Goal: Task Accomplishment & Management: Use online tool/utility

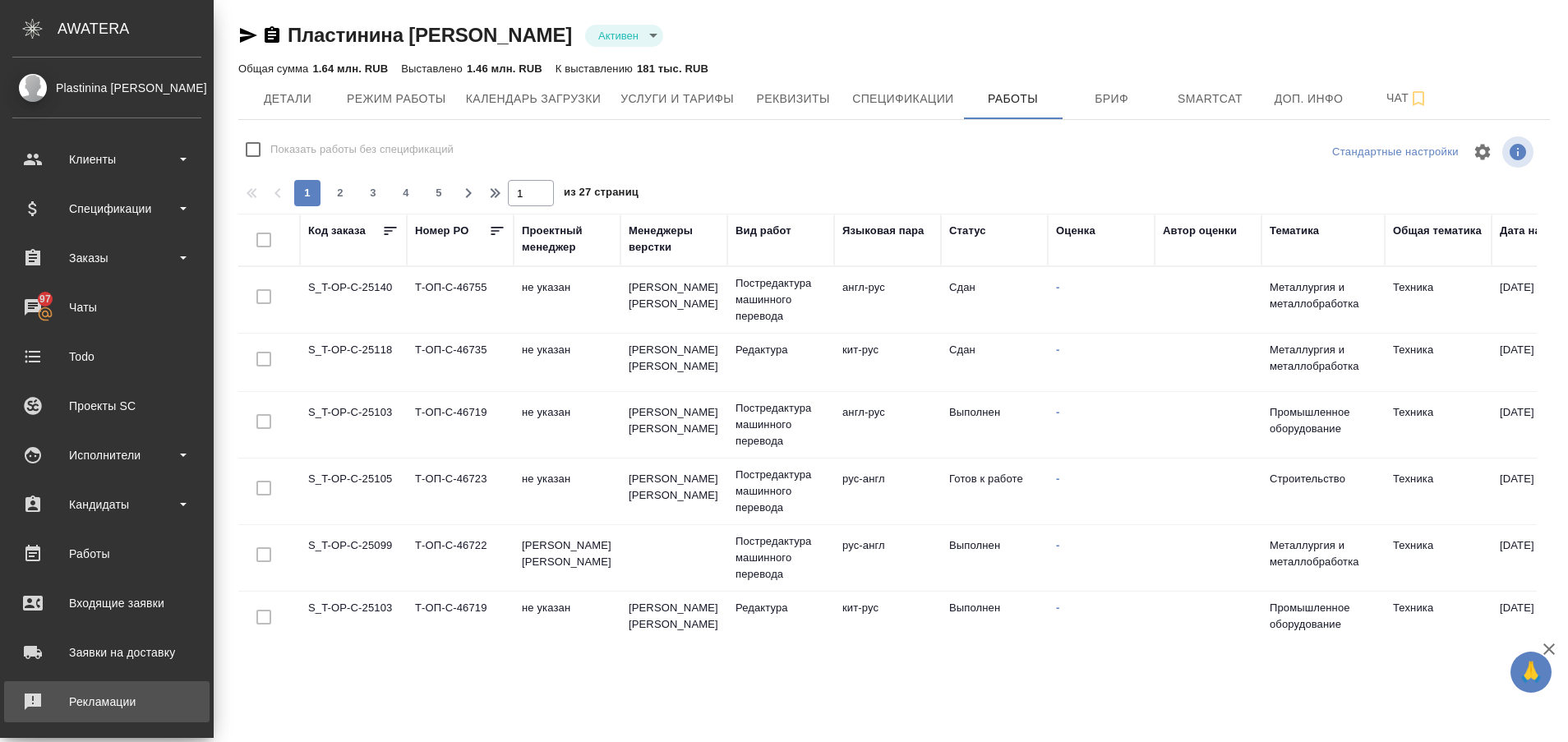
click at [26, 703] on div "Рекламации" at bounding box center [107, 702] width 189 height 25
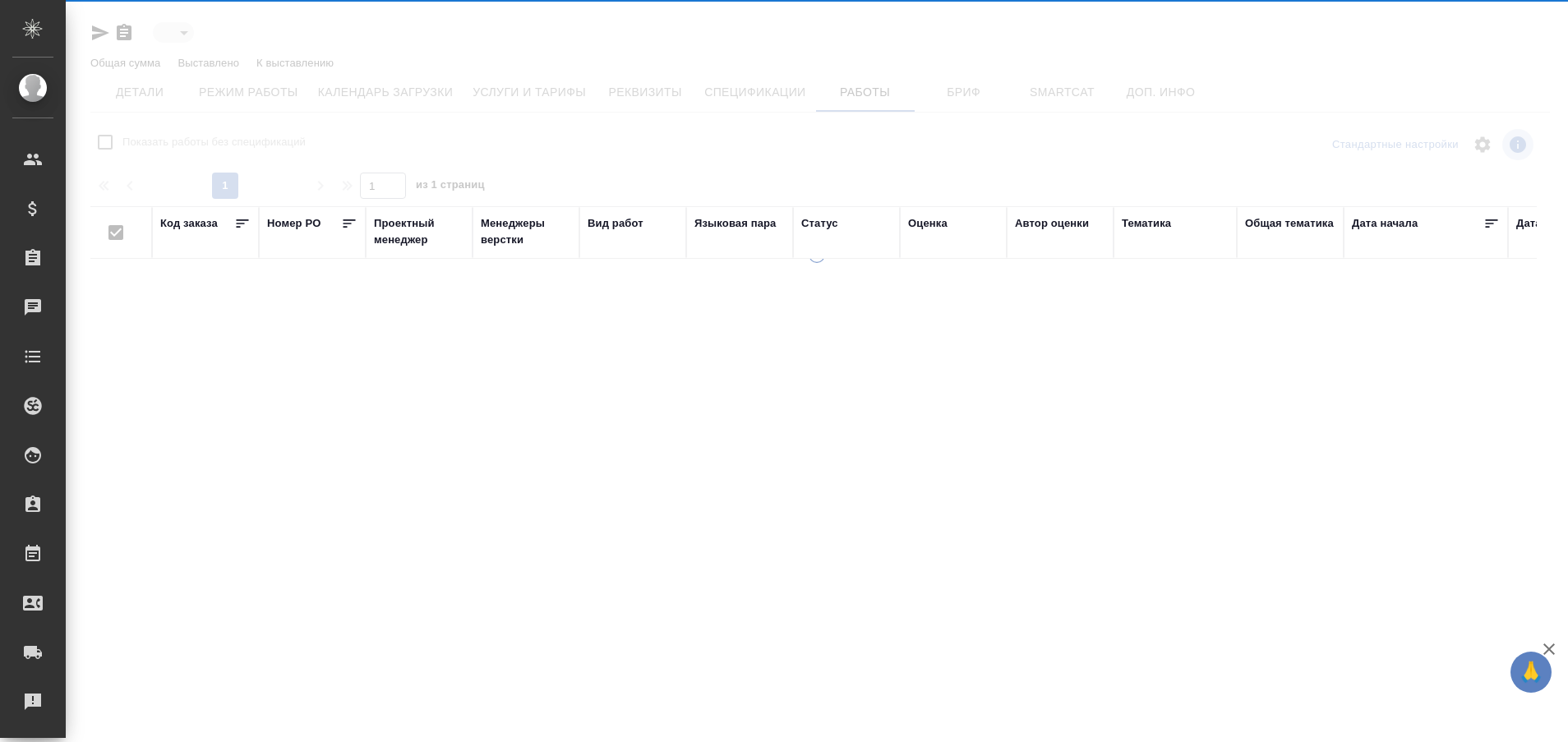
type input "active"
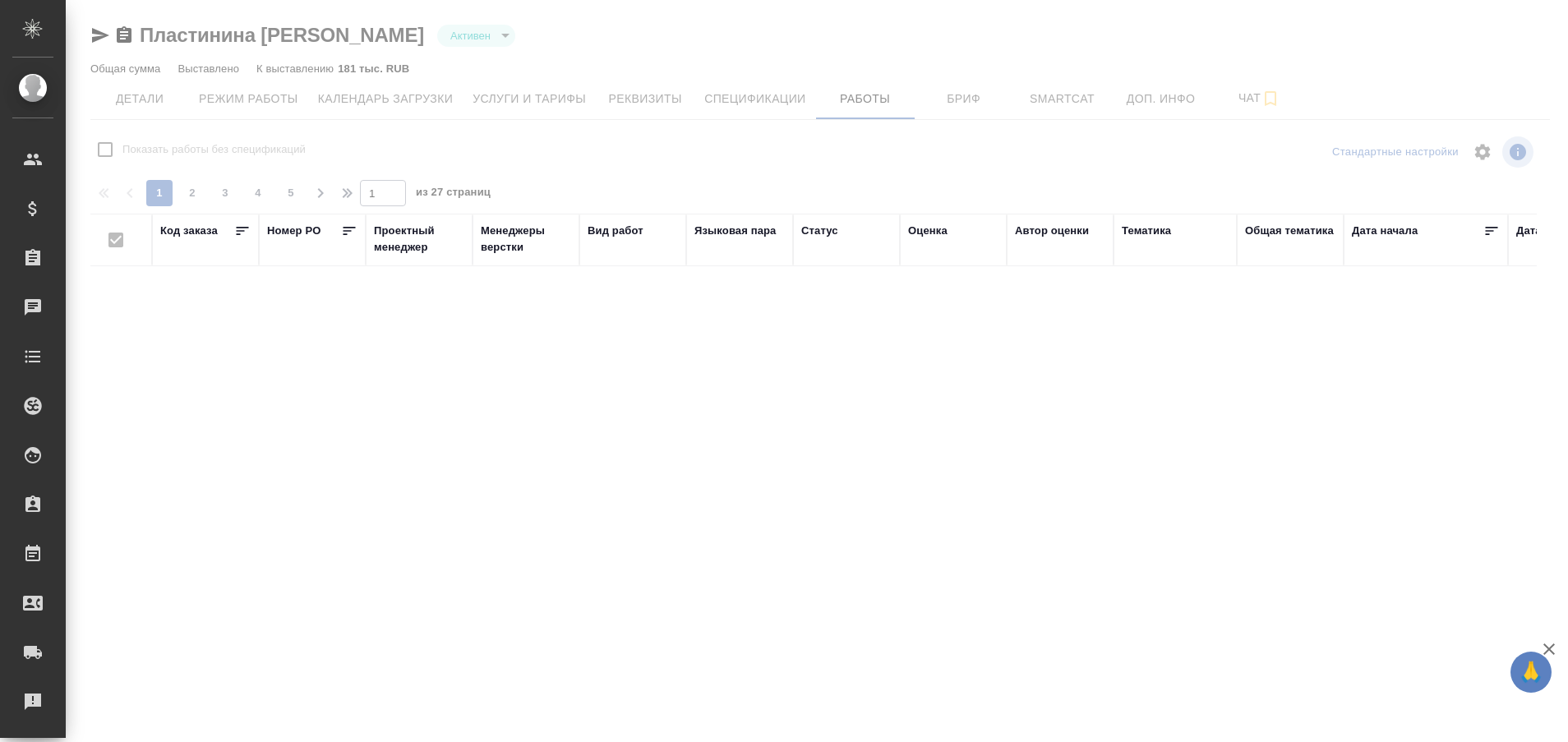
checkbox input "false"
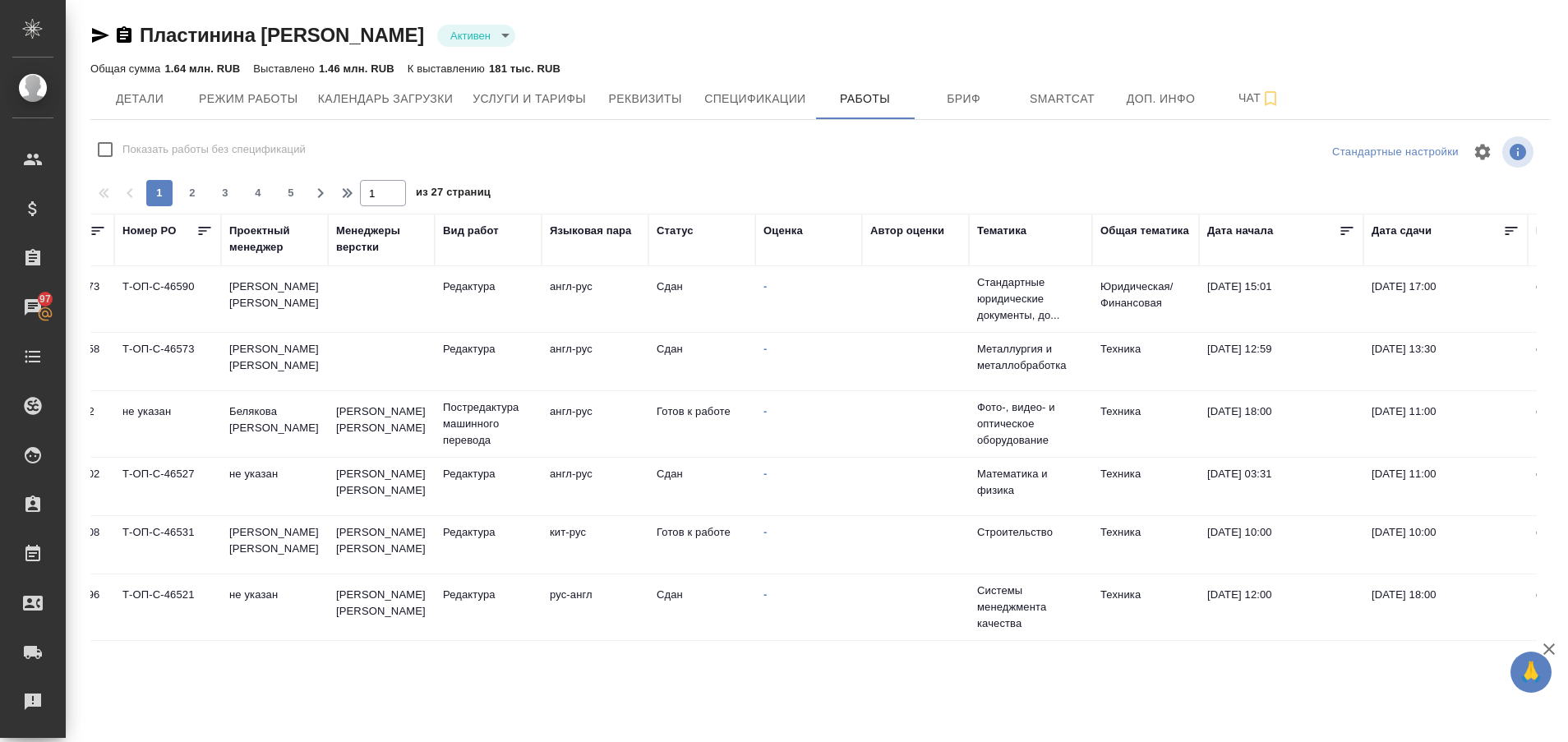
scroll to position [1244, 0]
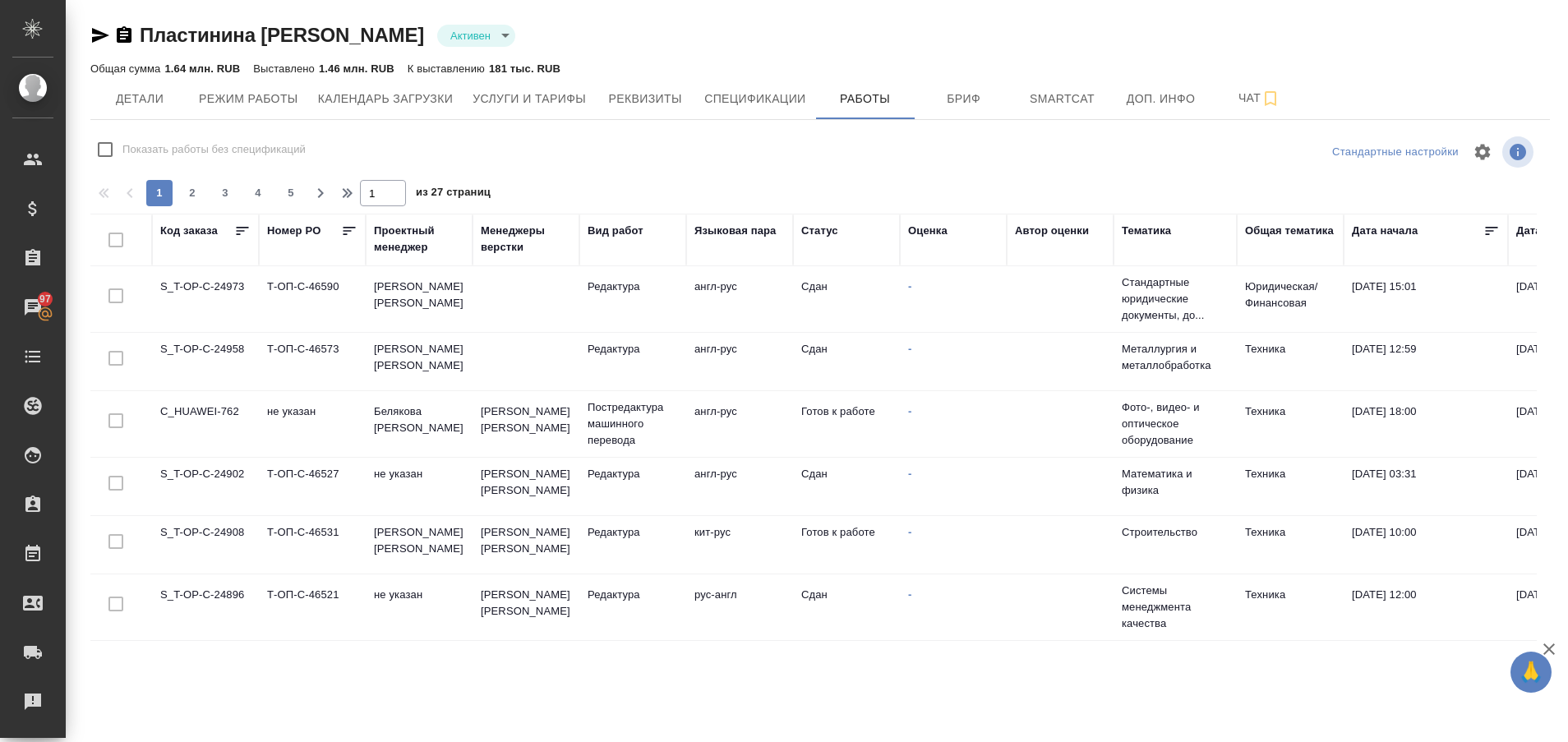
click at [196, 397] on td "C_HUAWEI-762" at bounding box center [205, 423] width 107 height 58
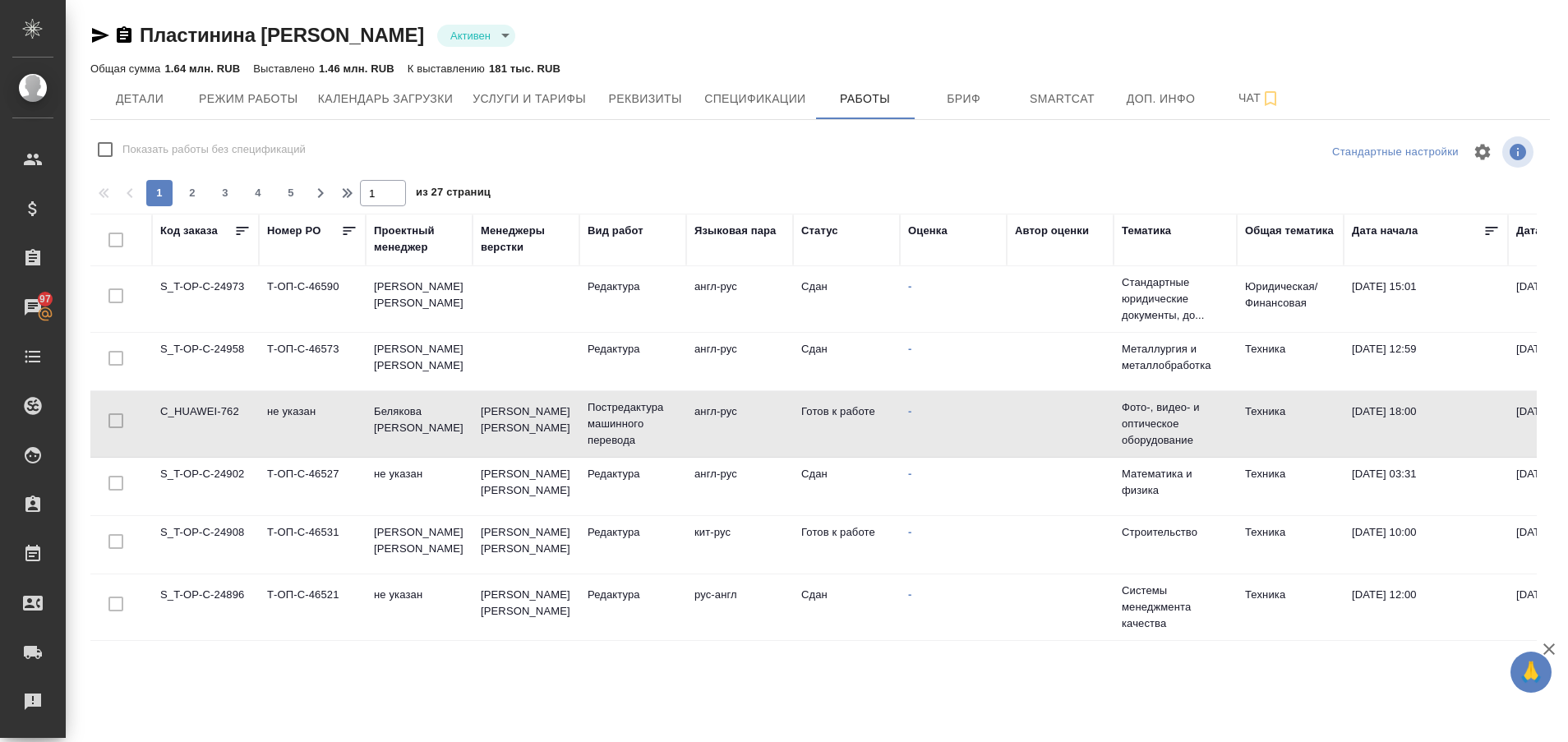
click at [196, 397] on td "C_HUAWEI-762" at bounding box center [205, 423] width 107 height 58
click at [205, 399] on td "C_HUAWEI-762" at bounding box center [205, 423] width 107 height 58
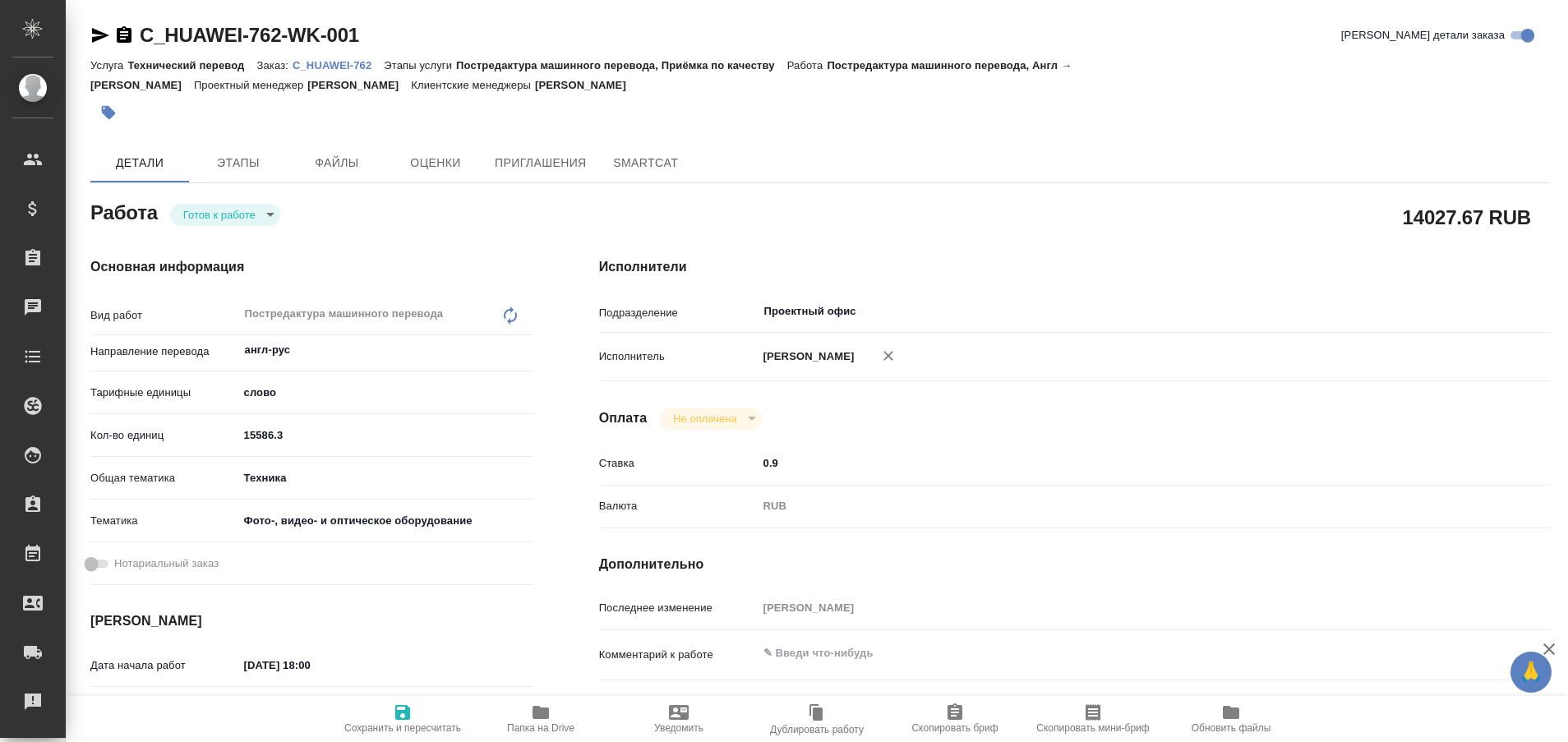
type textarea "x"
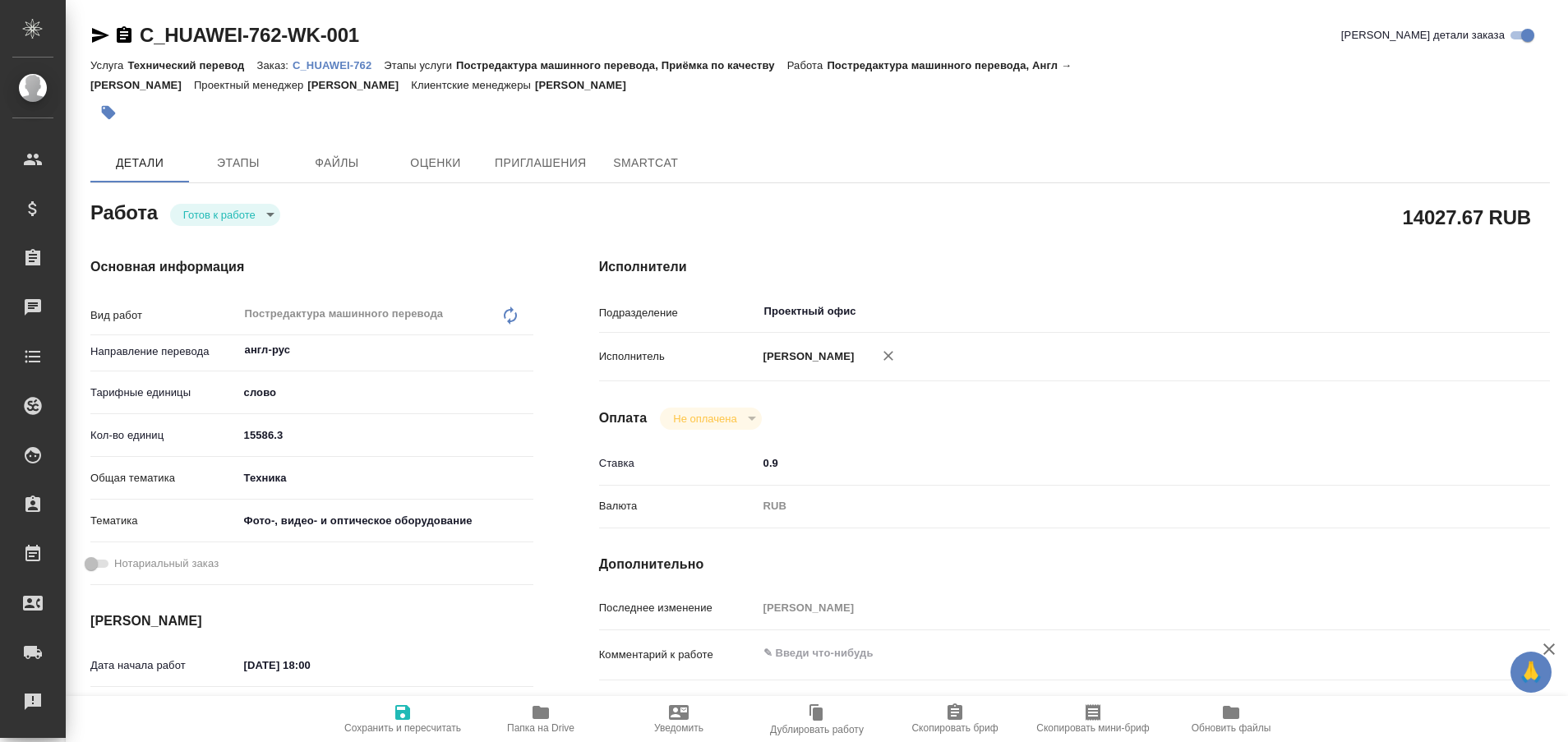
type textarea "x"
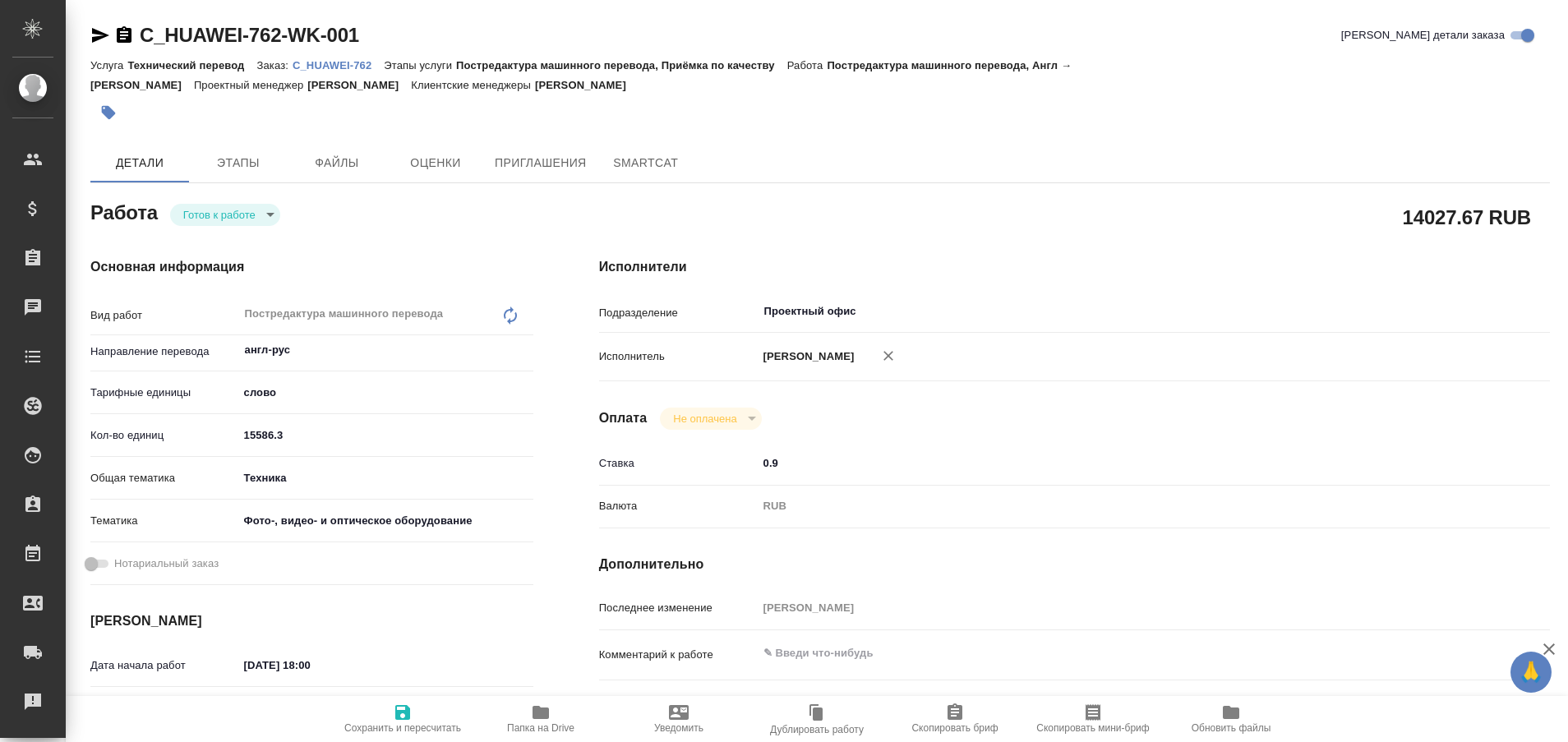
type textarea "x"
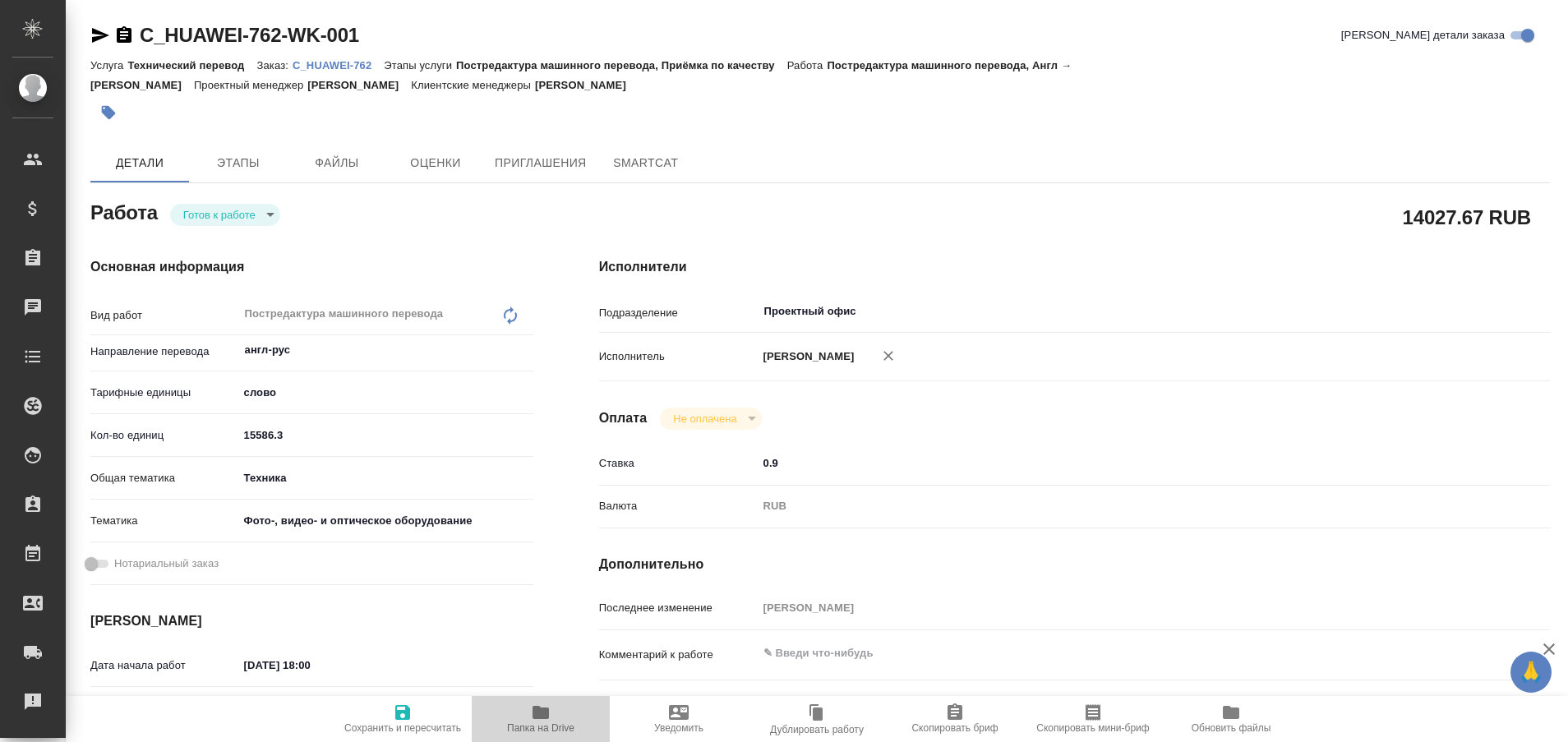
click at [552, 715] on span "Папка на Drive" at bounding box center [540, 718] width 118 height 31
type textarea "x"
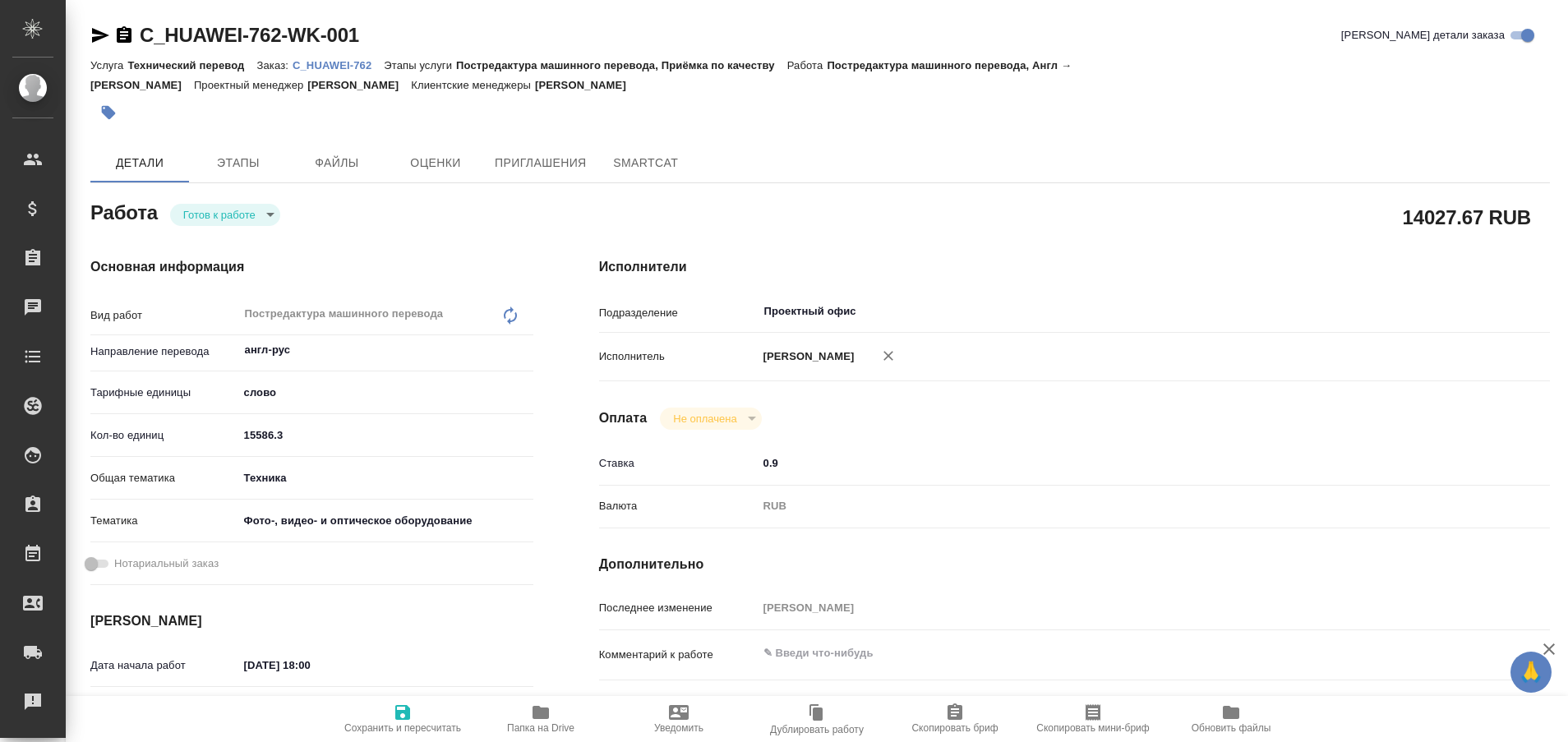
type textarea "x"
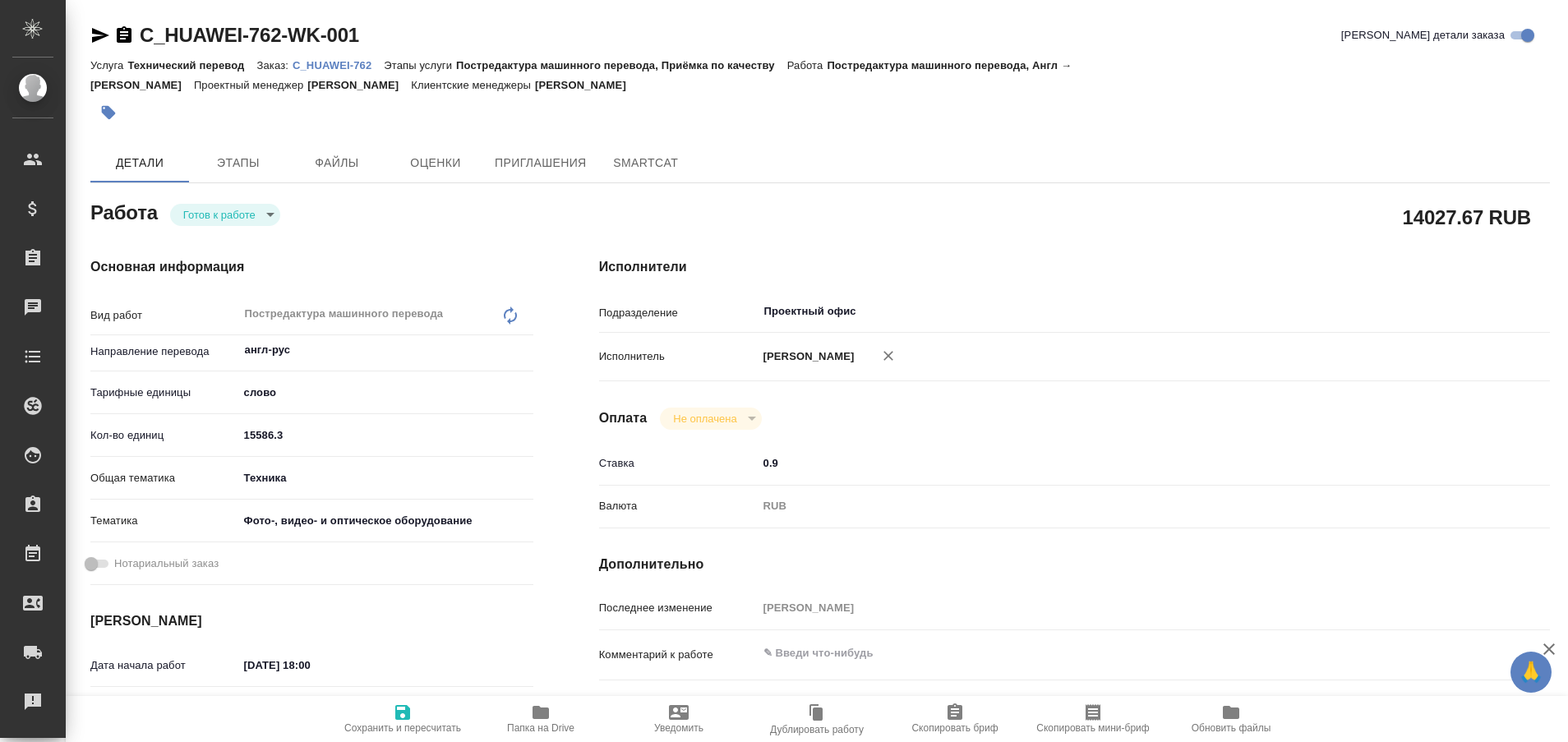
type textarea "x"
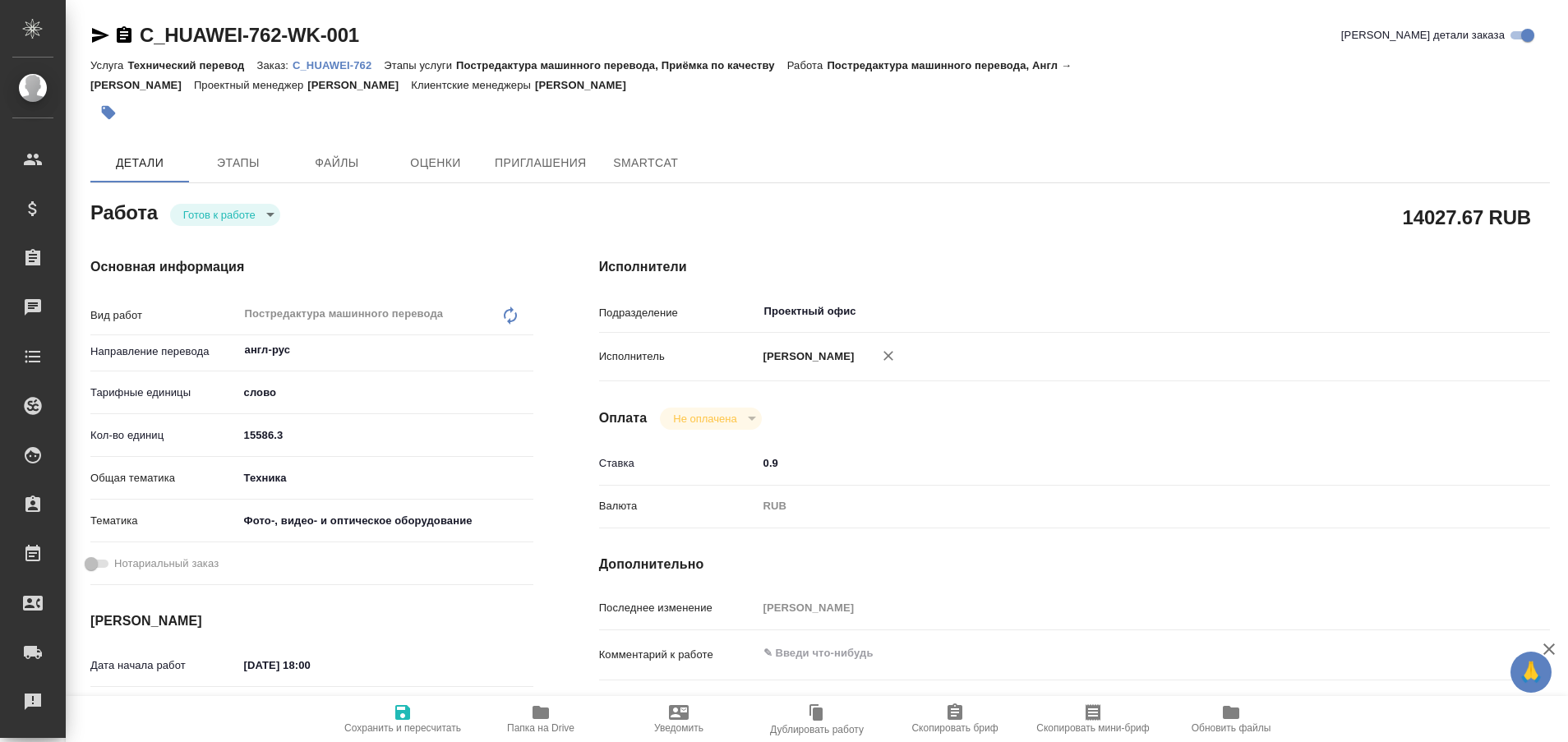
type textarea "x"
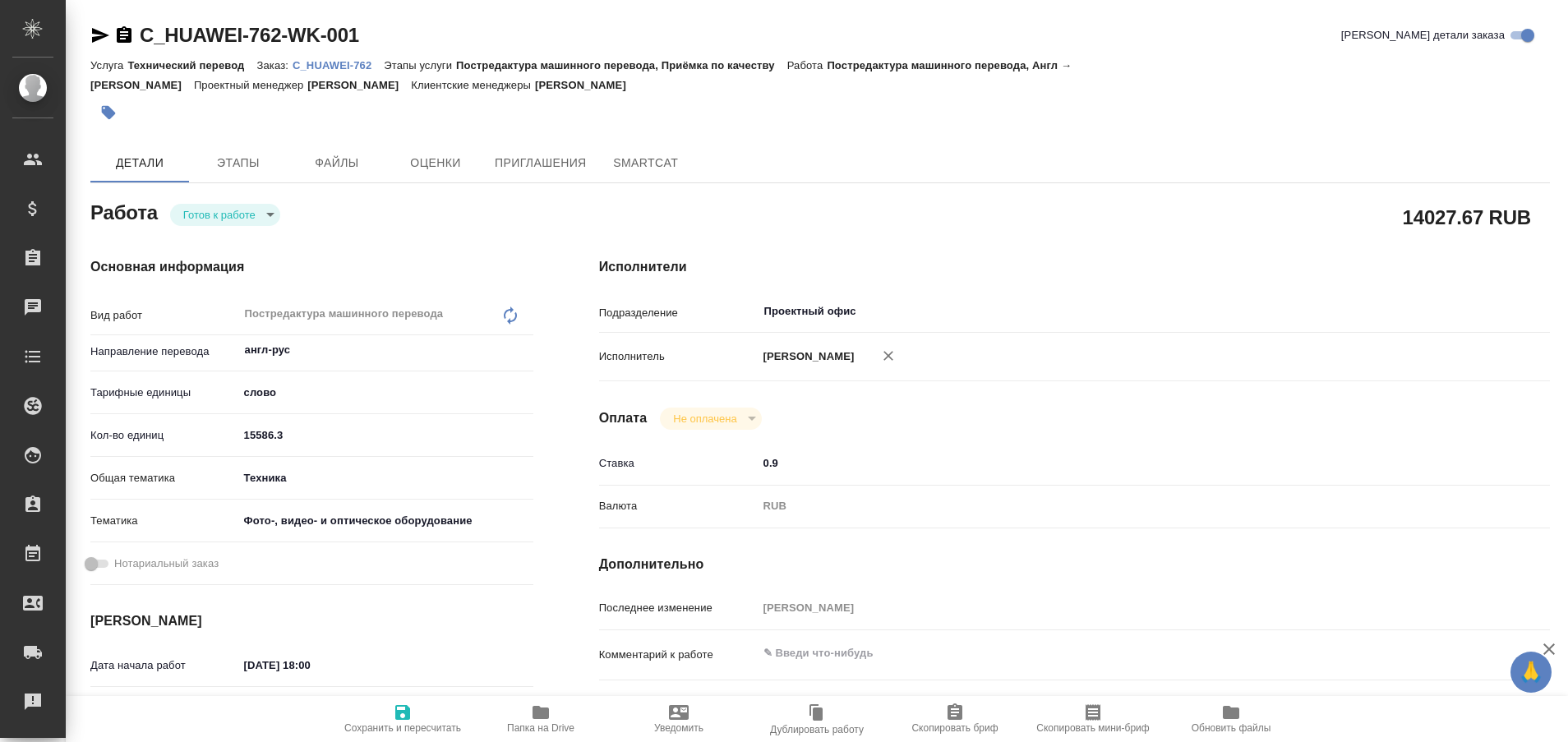
type textarea "x"
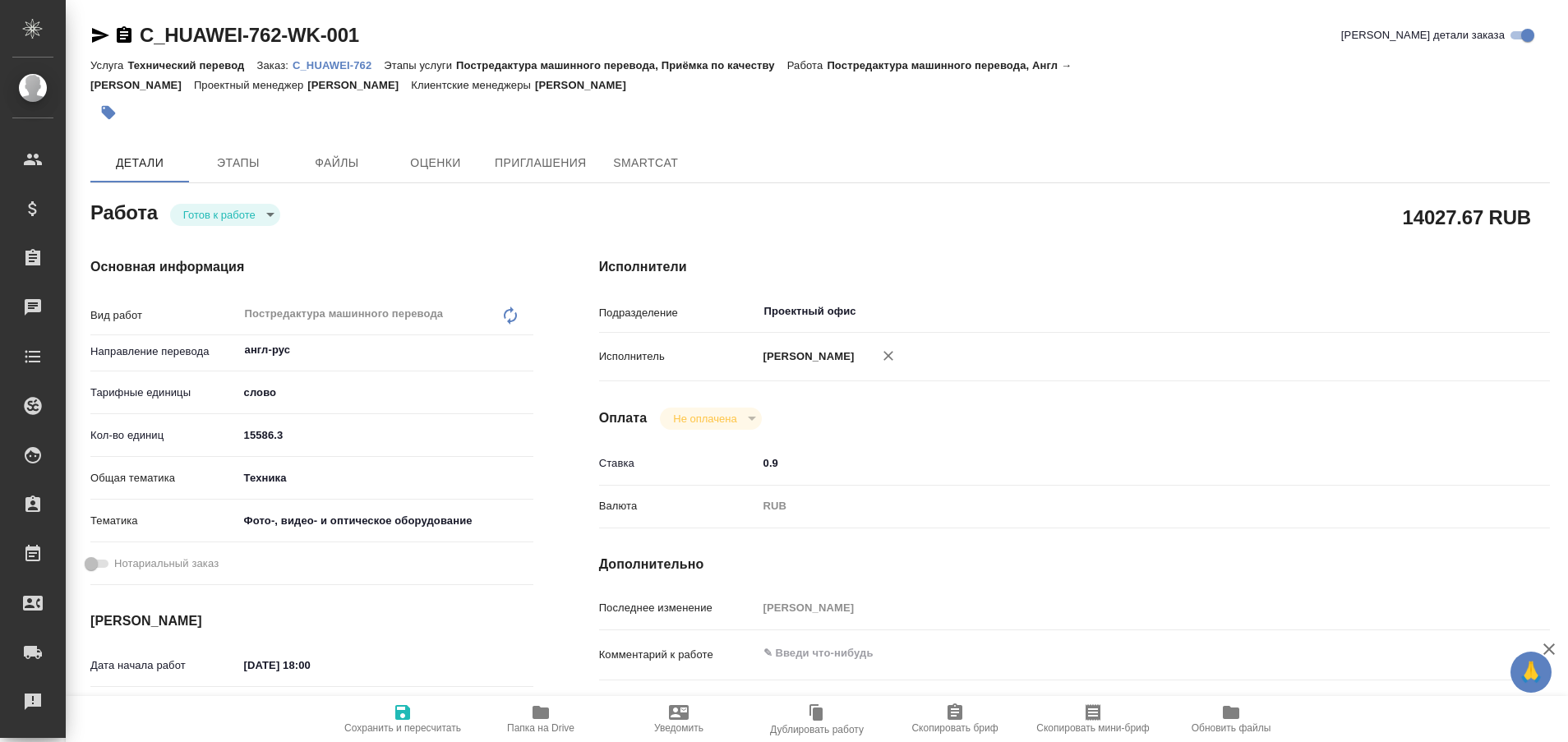
type textarea "x"
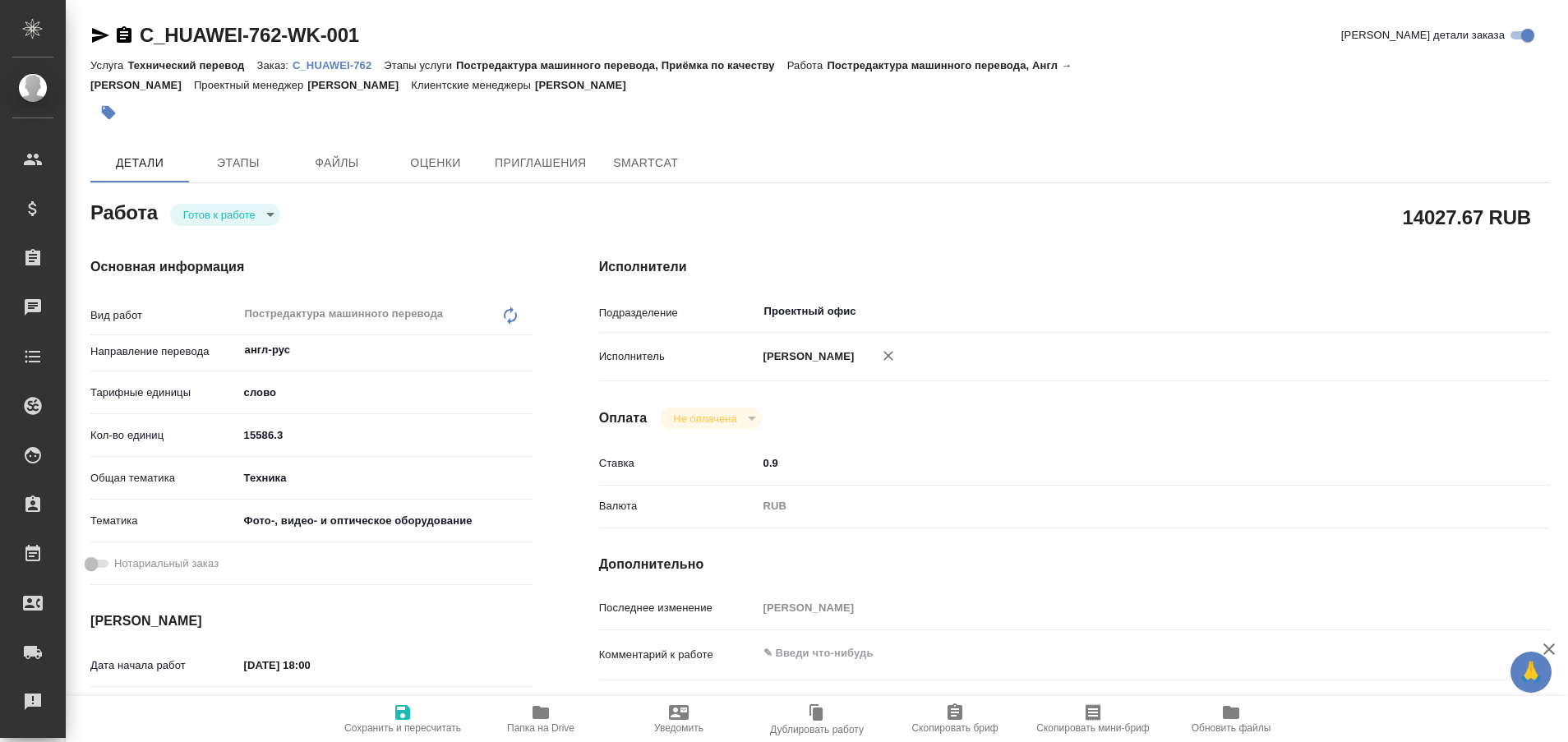
type textarea "x"
click at [532, 714] on icon "button" at bounding box center [541, 713] width 20 height 20
